Goal: Contribute content: Contribute content

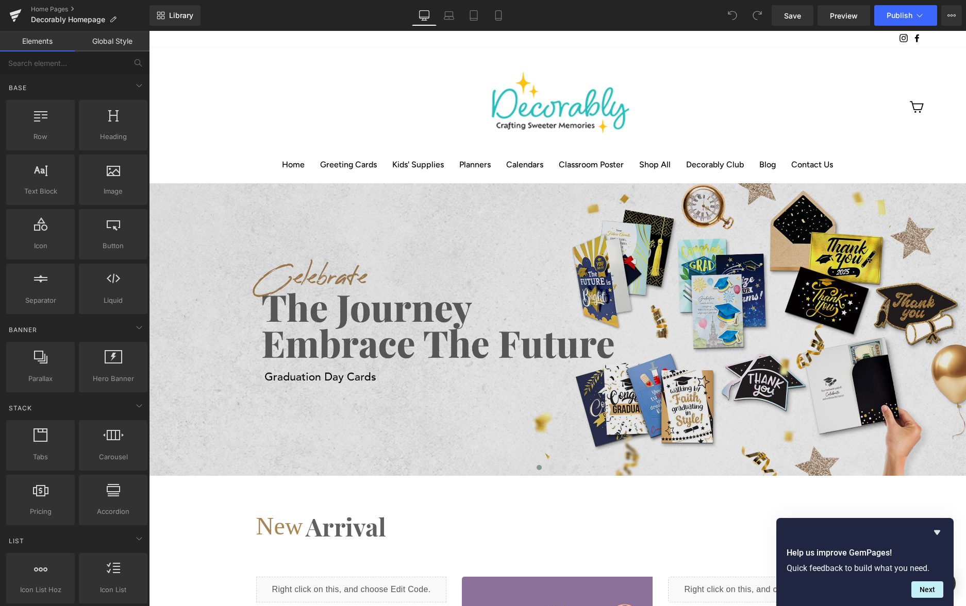
click at [216, 201] on img at bounding box center [557, 329] width 817 height 293
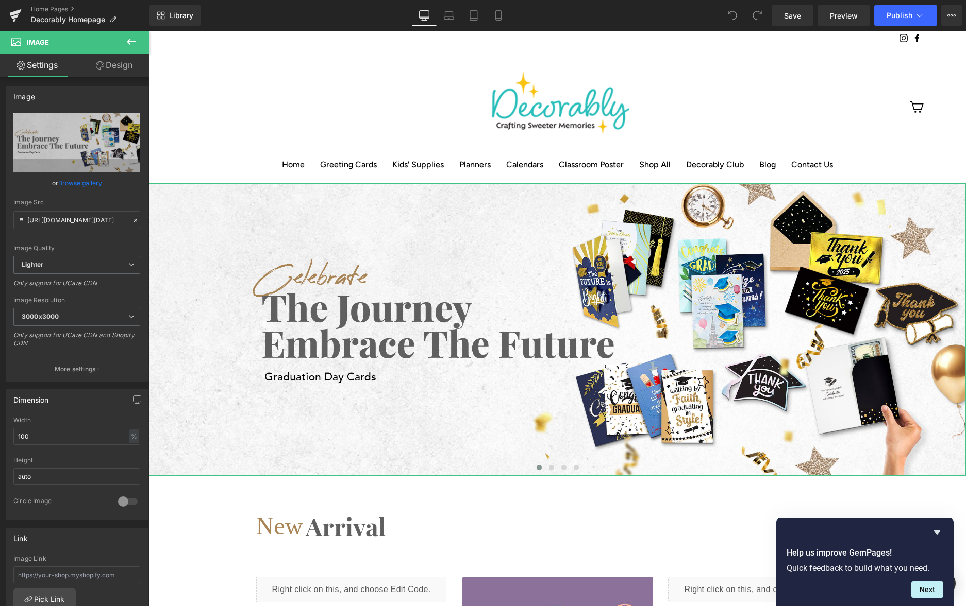
click at [49, 69] on link "Settings" at bounding box center [37, 65] width 75 height 23
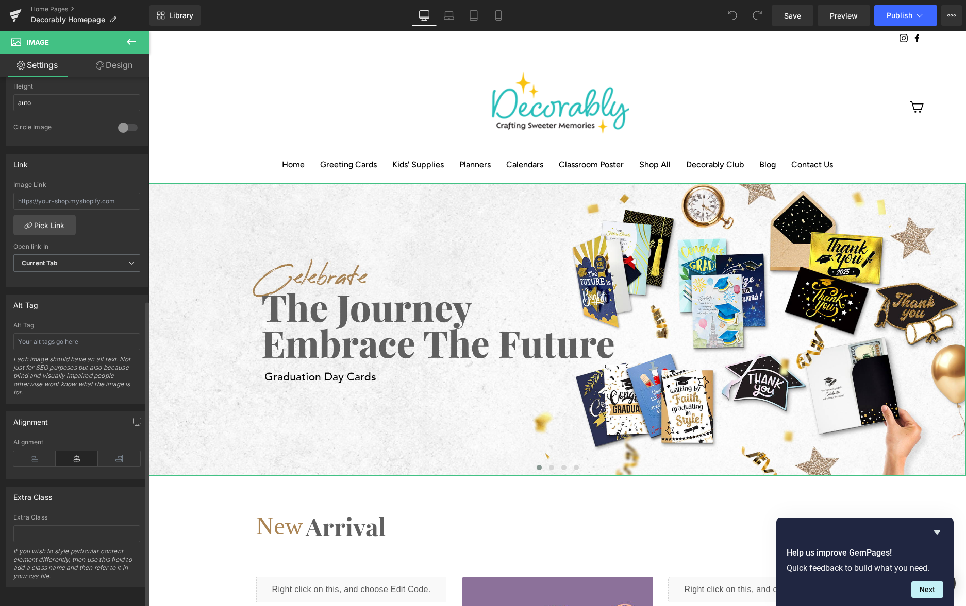
scroll to position [385, 0]
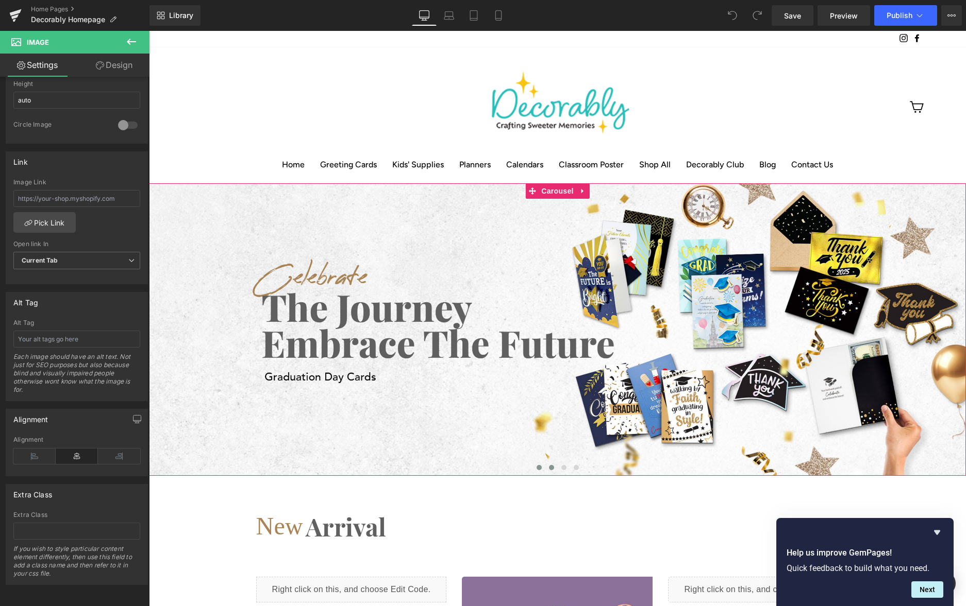
click at [551, 465] on span at bounding box center [551, 467] width 5 height 5
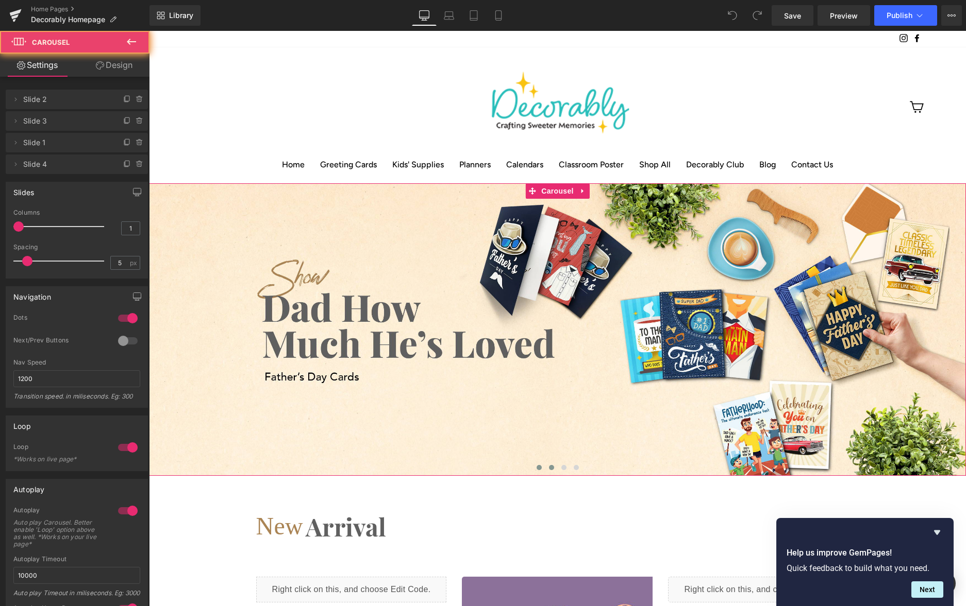
click at [538, 465] on span at bounding box center [538, 467] width 5 height 5
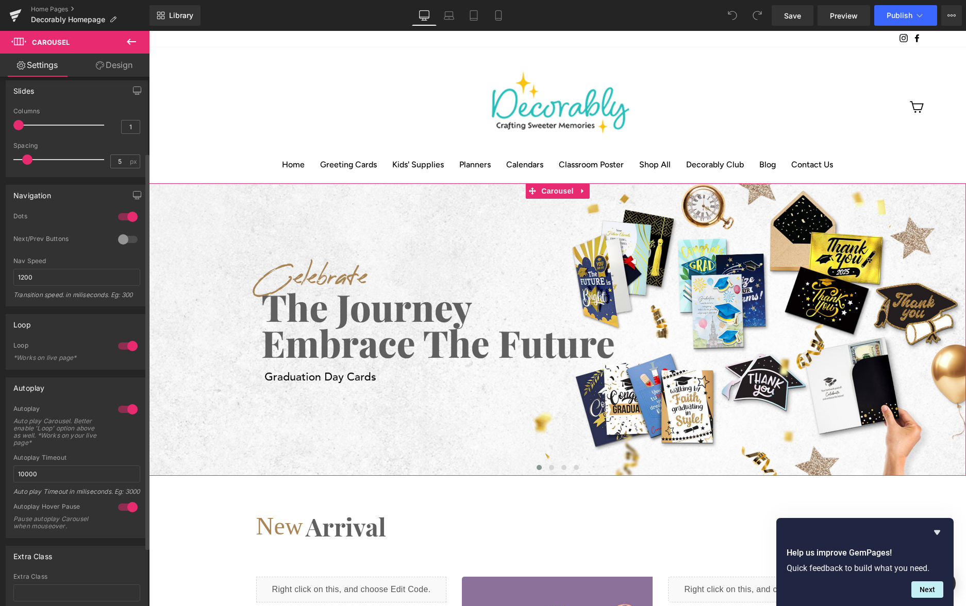
scroll to position [0, 0]
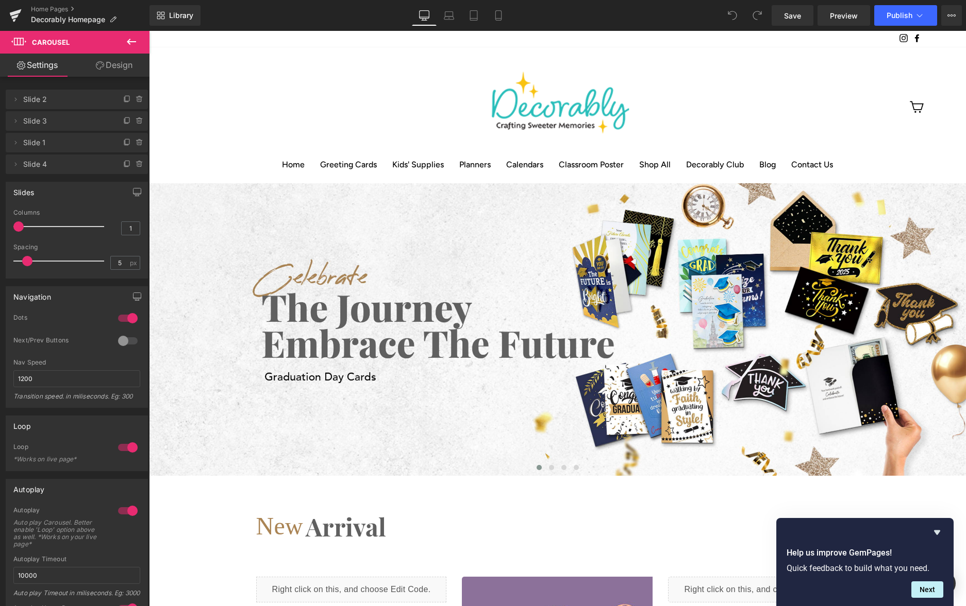
click at [129, 38] on icon at bounding box center [131, 42] width 12 height 12
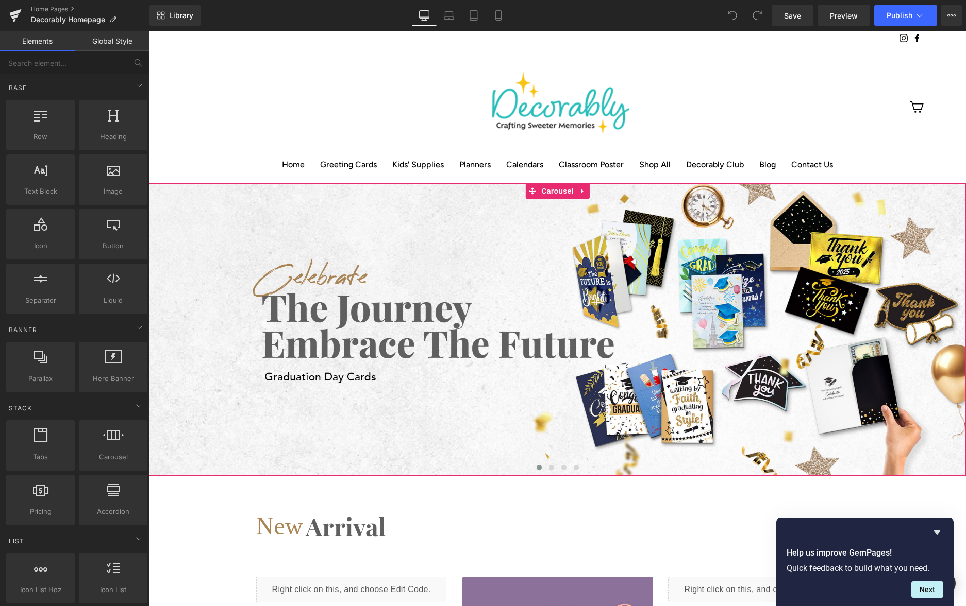
click at [538, 465] on span at bounding box center [538, 467] width 5 height 5
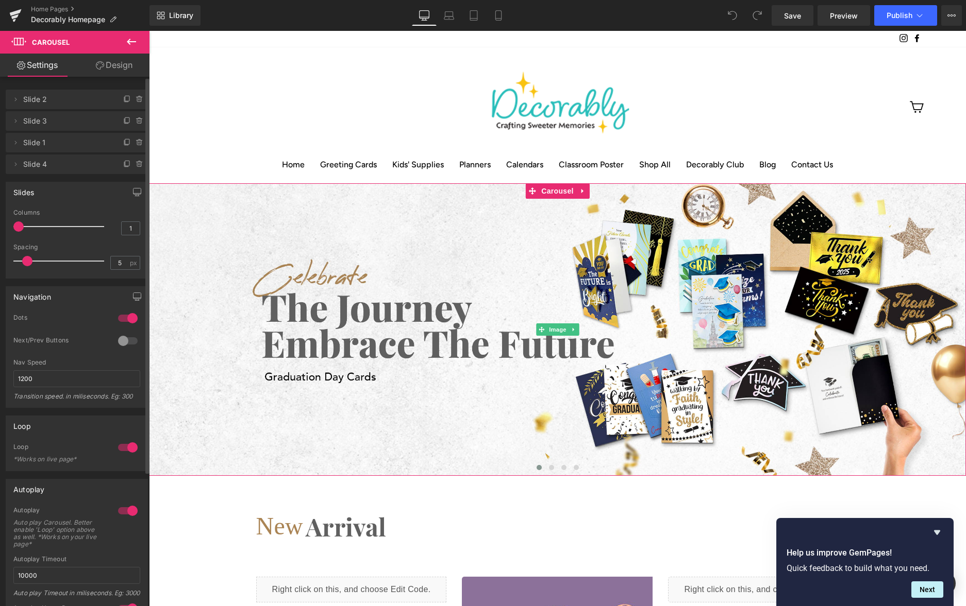
click at [48, 99] on span "Slide 2" at bounding box center [66, 100] width 87 height 20
click at [13, 99] on icon at bounding box center [15, 99] width 8 height 8
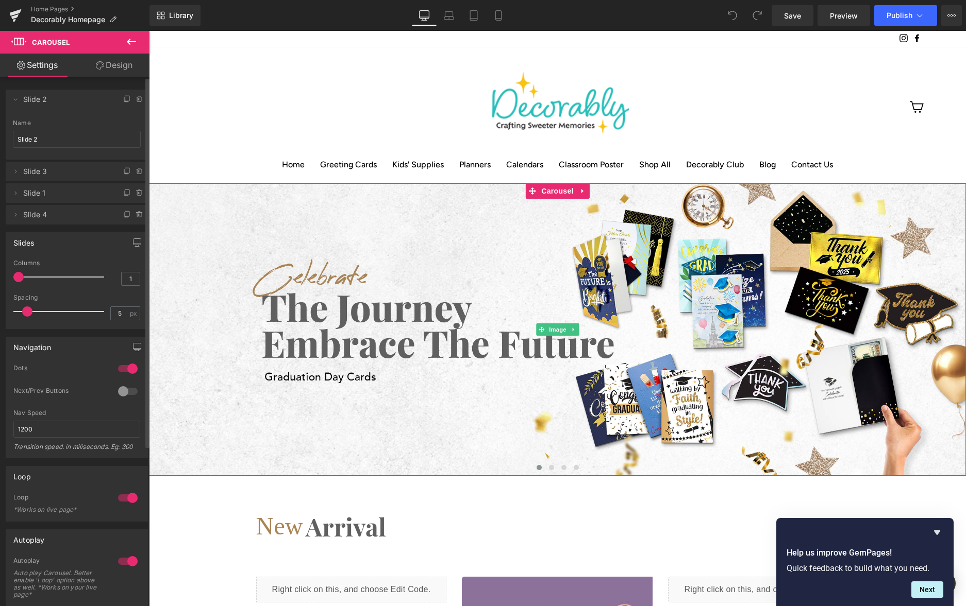
click at [47, 97] on span "Slide 2" at bounding box center [66, 100] width 87 height 20
click at [68, 100] on span "Slide 2" at bounding box center [66, 100] width 87 height 20
click at [109, 68] on link "Design" at bounding box center [114, 65] width 75 height 23
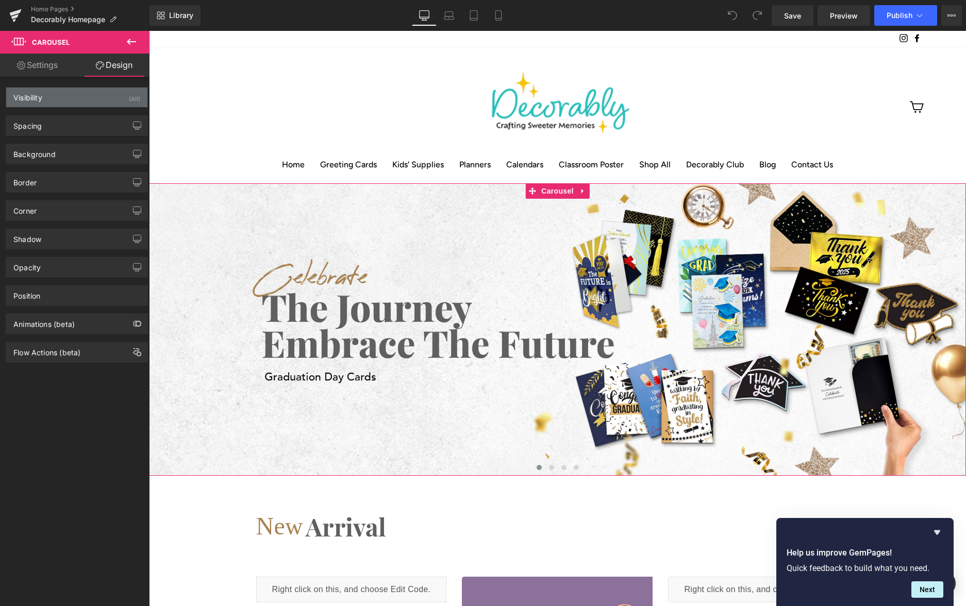
click at [74, 97] on div "Visibility (All)" at bounding box center [76, 98] width 141 height 20
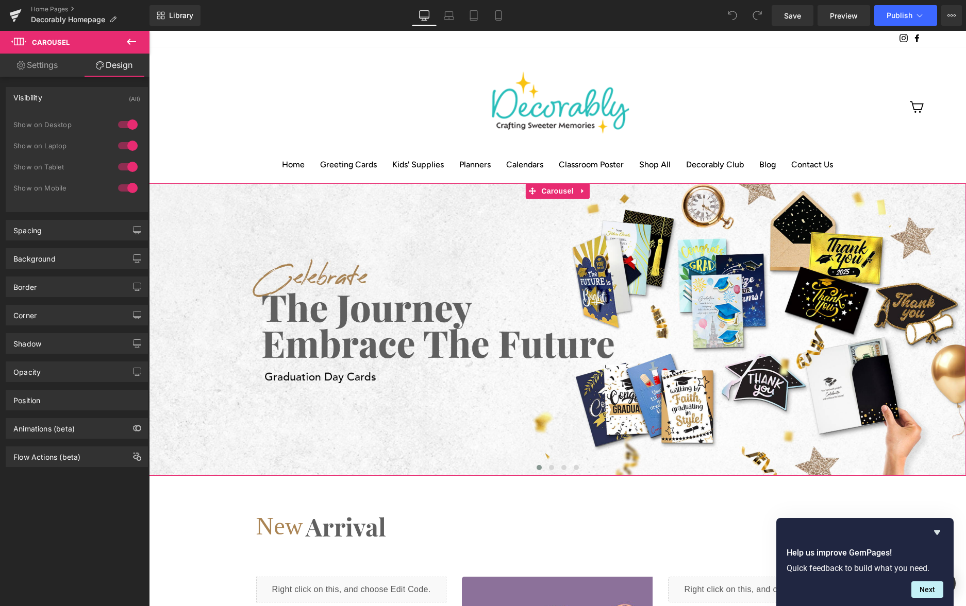
click at [74, 97] on div "Visibility (All)" at bounding box center [76, 98] width 141 height 20
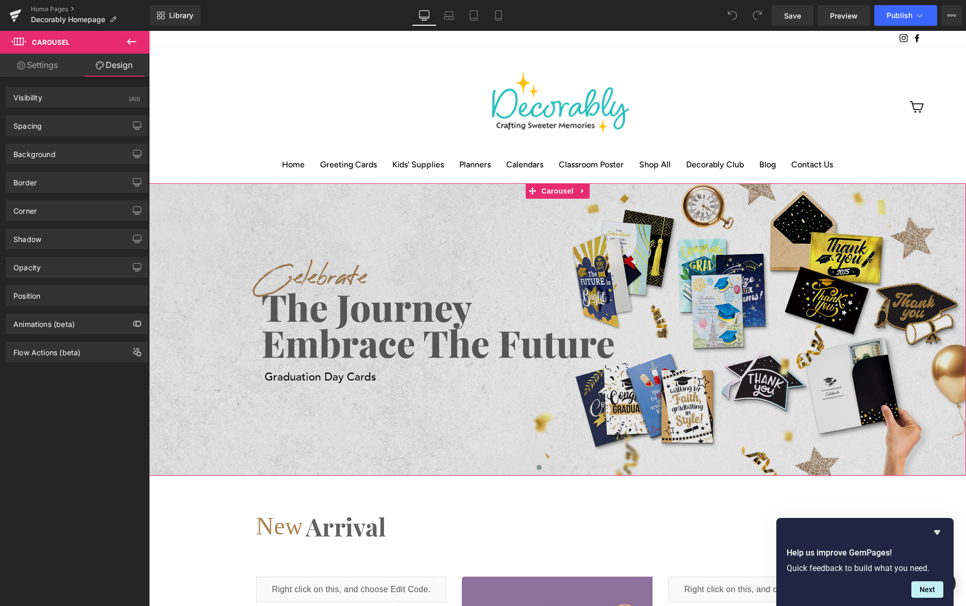
click at [246, 279] on img at bounding box center [557, 329] width 817 height 293
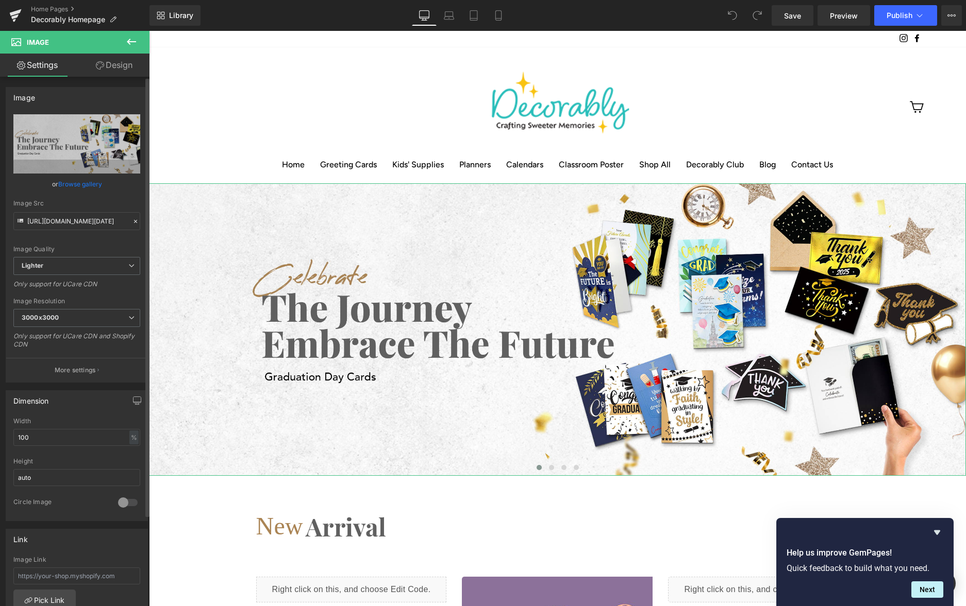
click at [85, 186] on link "Browse gallery" at bounding box center [80, 184] width 44 height 18
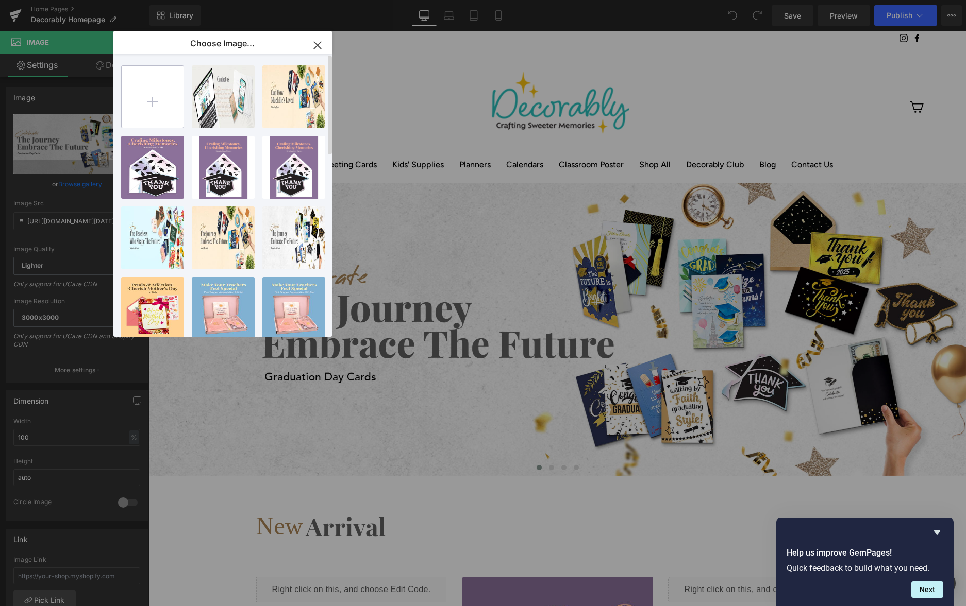
click at [166, 103] on input "file" at bounding box center [153, 97] width 62 height 62
click at [151, 104] on input "file" at bounding box center [153, 97] width 62 height 62
type input "C:\fakepath\01-hero-slide-[DATE]-[DATE].webp"
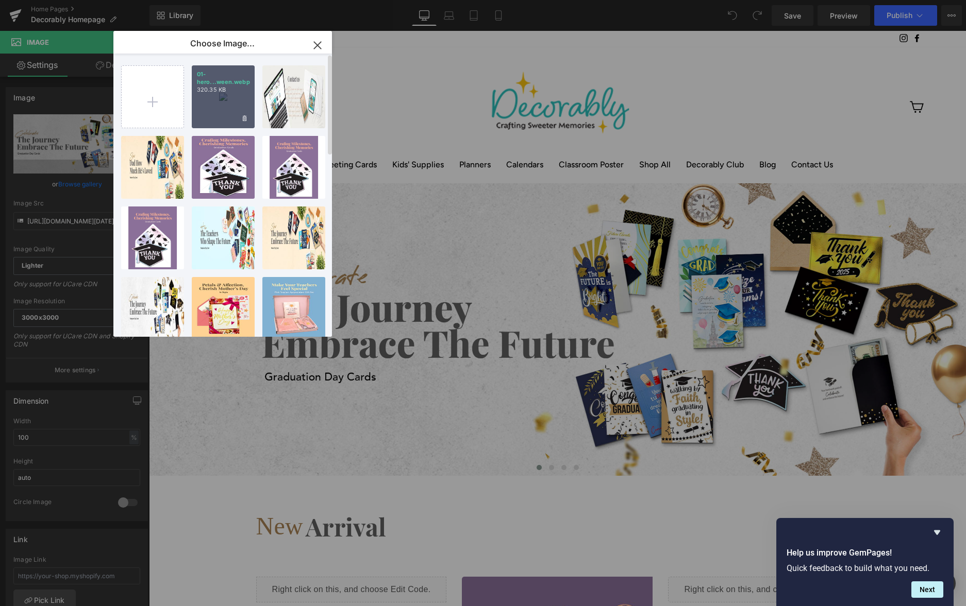
click at [215, 96] on div "01-hero...ween.webp 320.35 KB" at bounding box center [223, 96] width 63 height 63
type input "[URL][DOMAIN_NAME][DATE][DATE]"
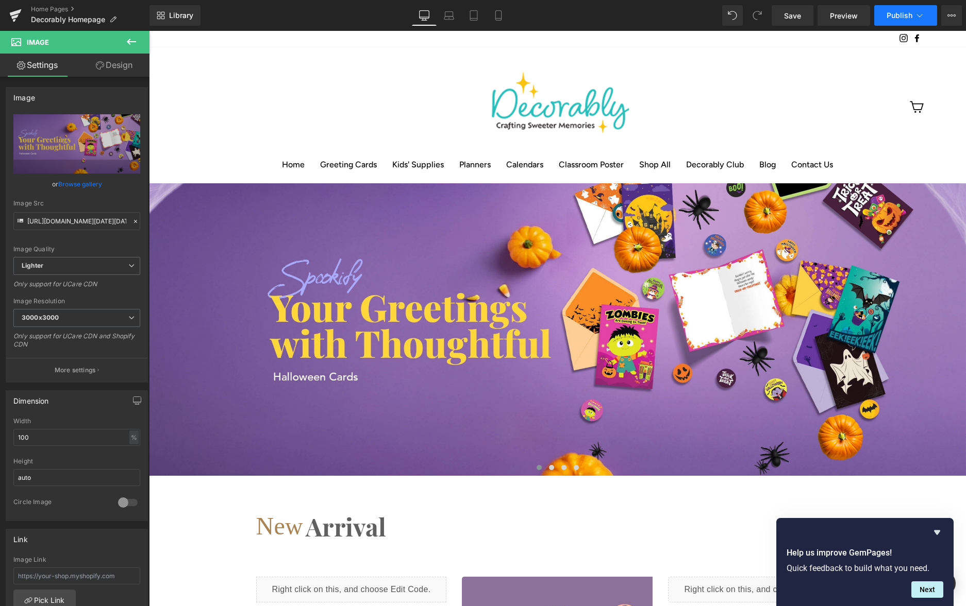
click at [901, 15] on span "Publish" at bounding box center [899, 15] width 26 height 8
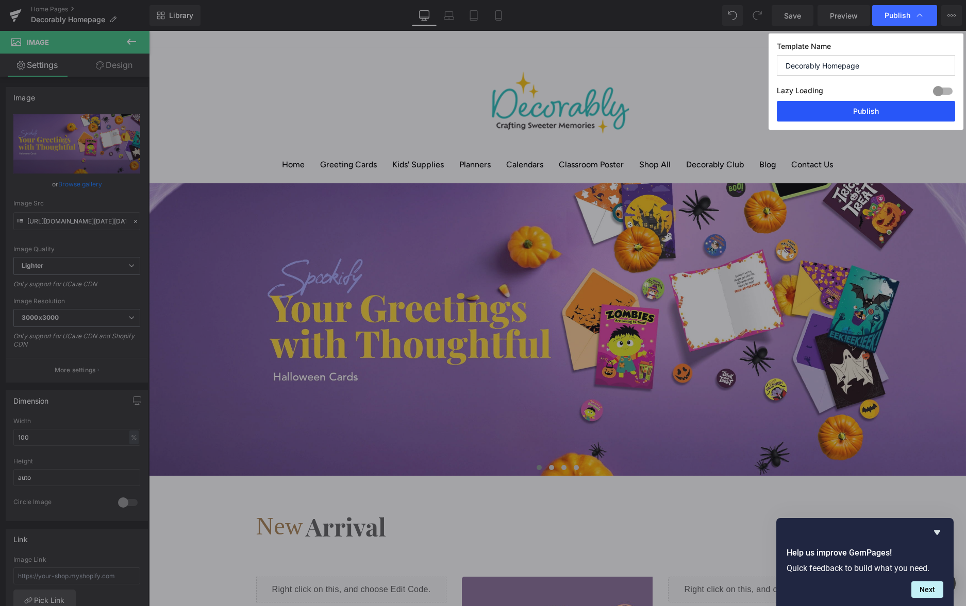
click at [861, 114] on button "Publish" at bounding box center [866, 111] width 178 height 21
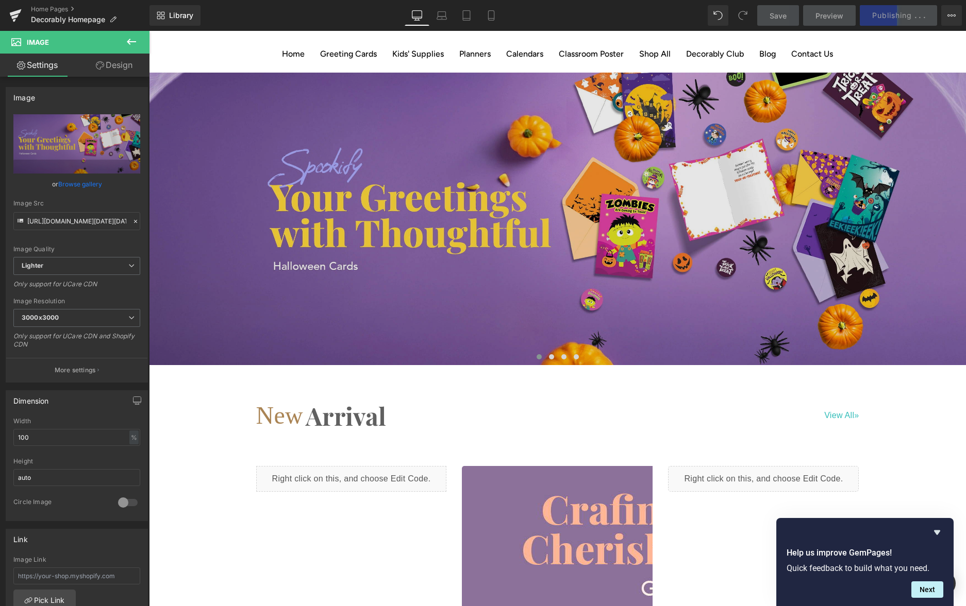
scroll to position [74, 0]
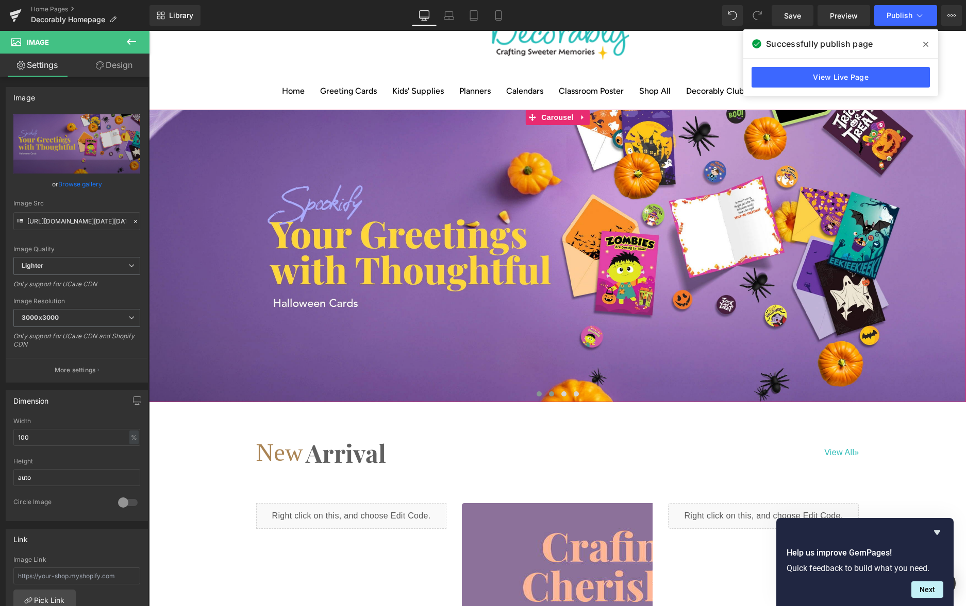
click at [551, 389] on button at bounding box center [551, 394] width 12 height 10
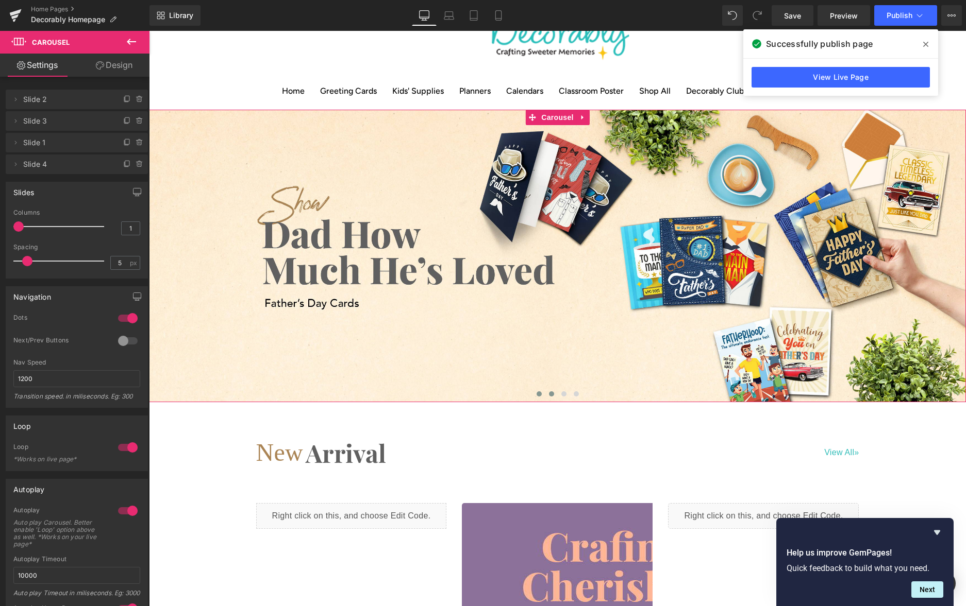
click at [538, 392] on span at bounding box center [538, 394] width 5 height 5
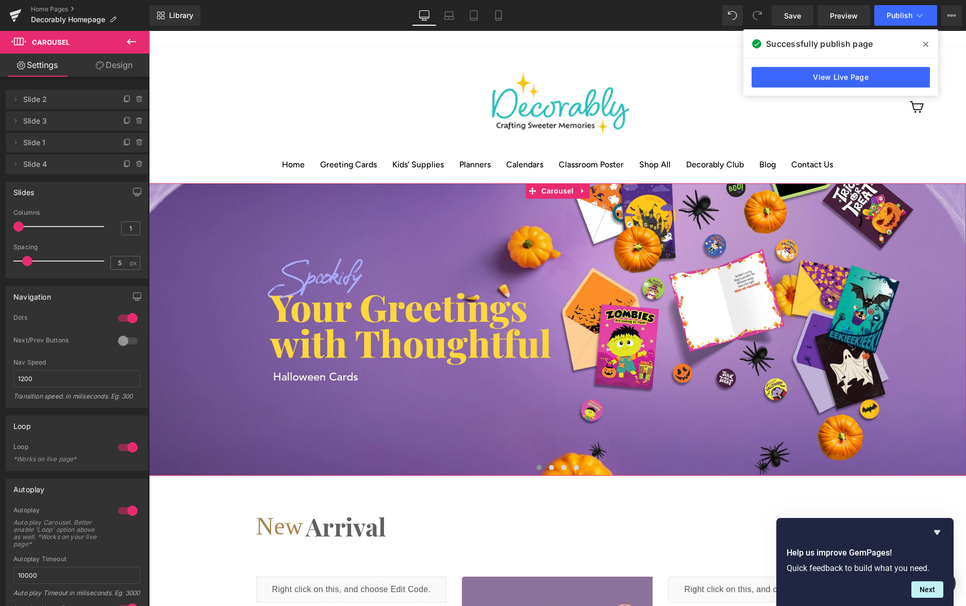
scroll to position [2, 0]
